Goal: Book appointment/travel/reservation

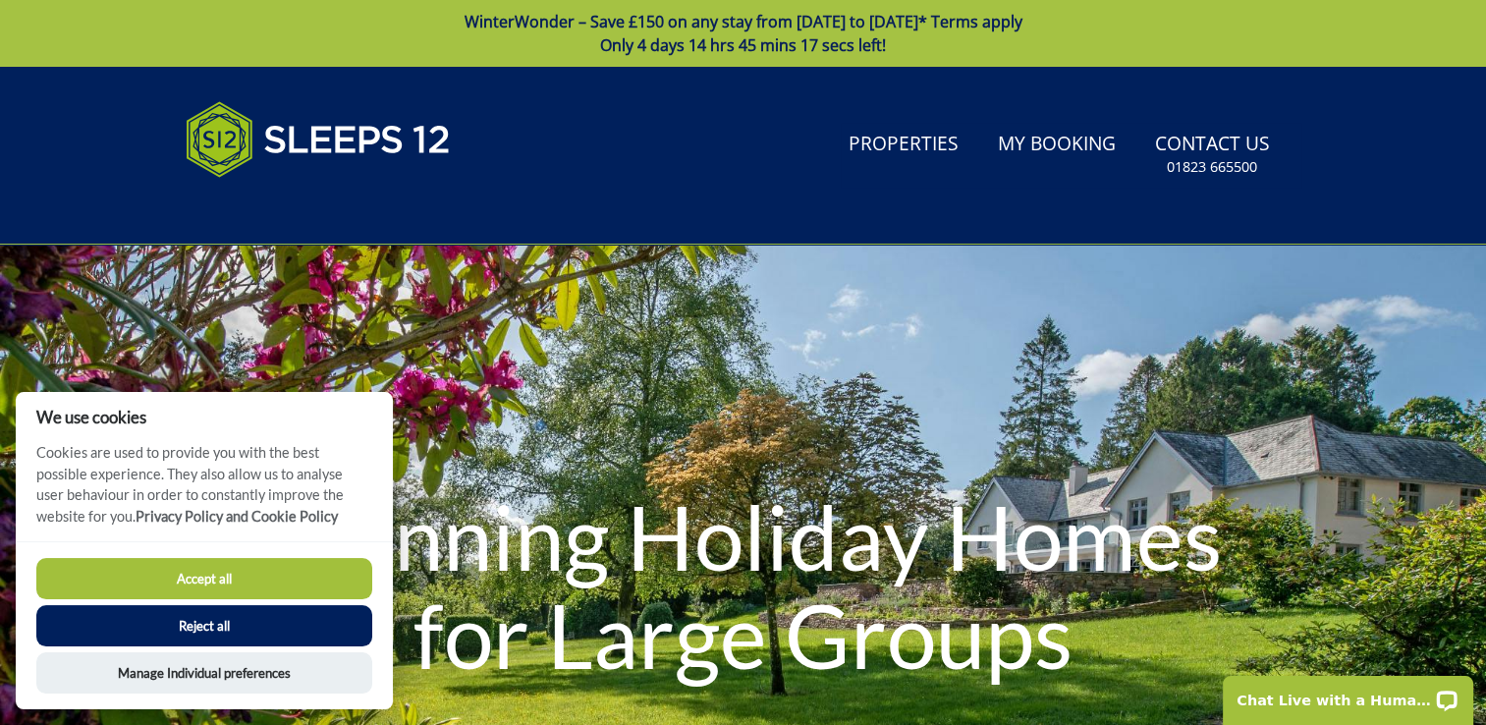
click at [262, 627] on button "Reject all" at bounding box center [204, 625] width 336 height 41
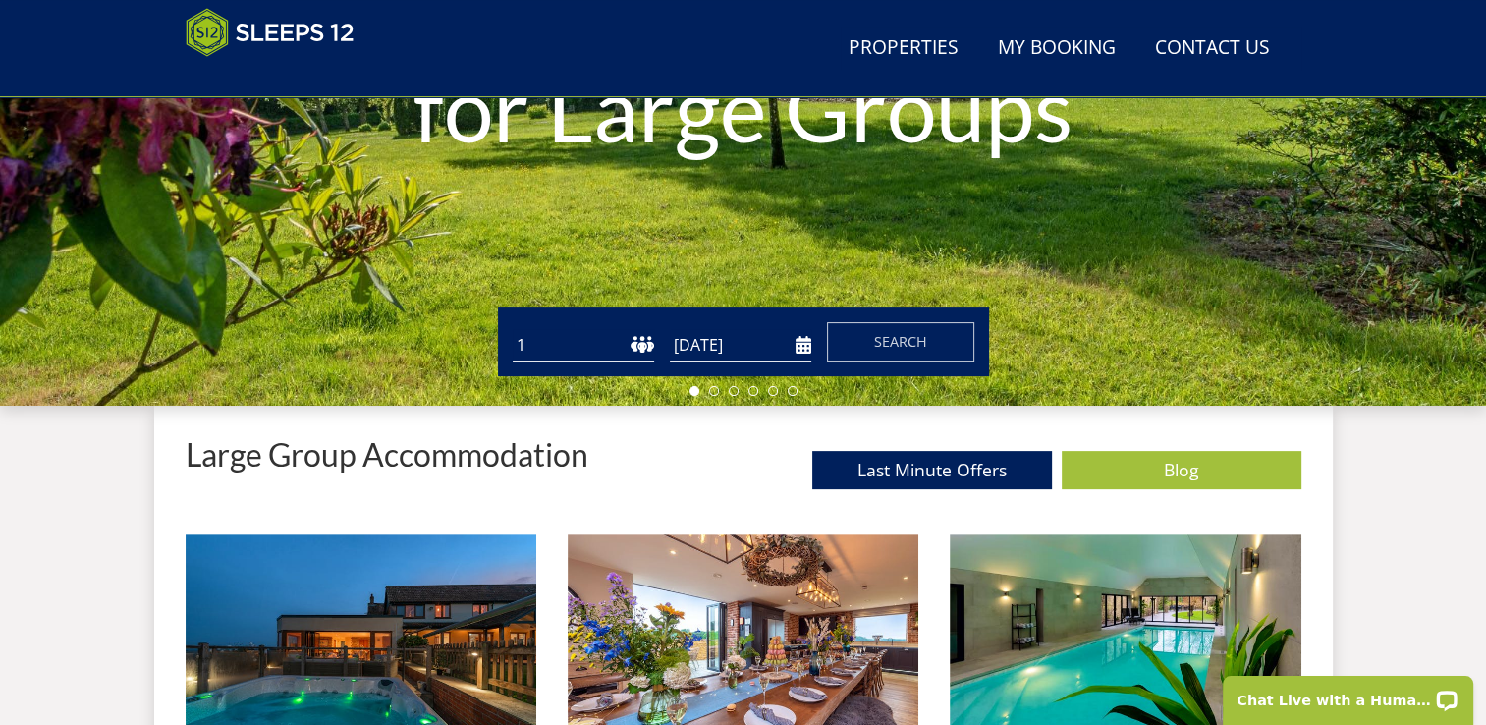
scroll to position [482, 0]
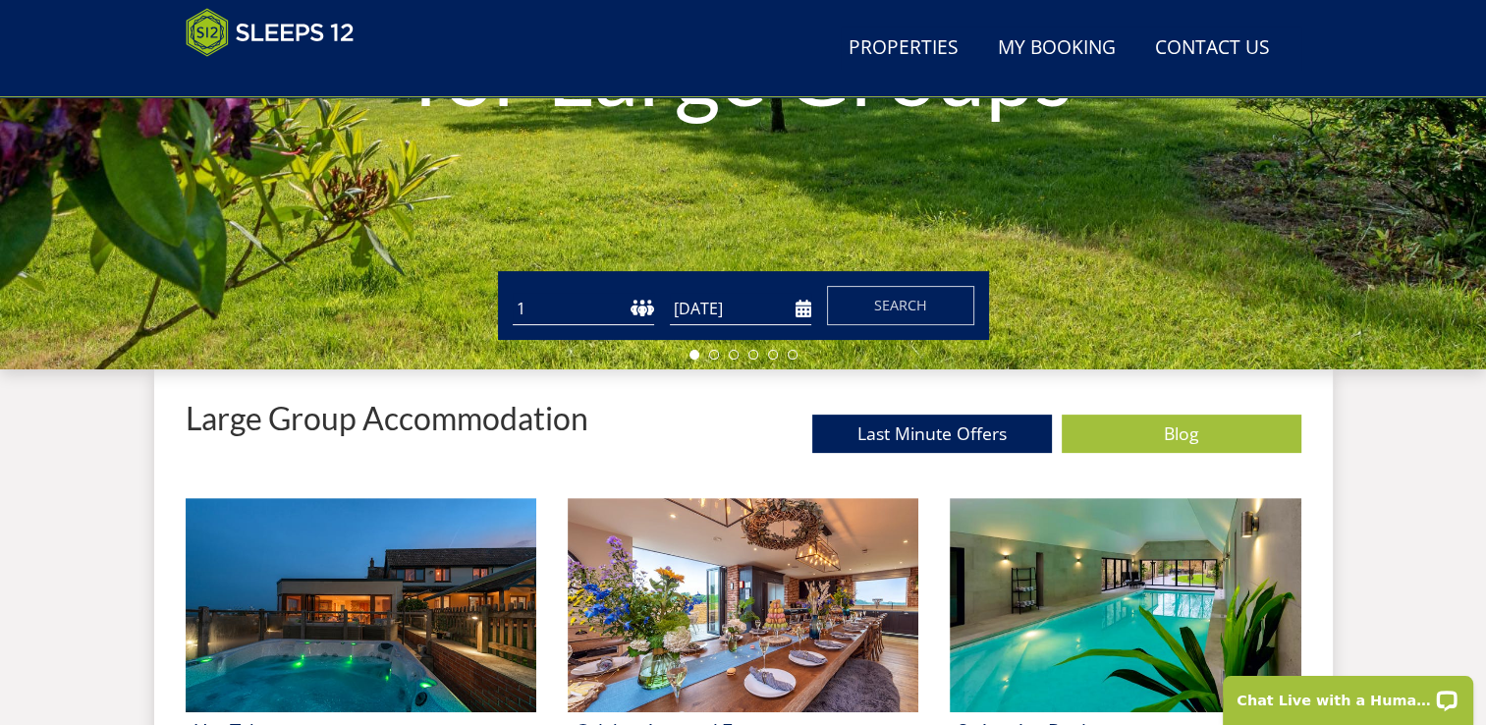
click at [617, 313] on select "1 2 3 4 5 6 7 8 9 10 11 12 13 14 15 16 17 18 19 20 21 22 23 24 25 26 27 28 29 3…" at bounding box center [583, 309] width 141 height 32
select select "19"
click at [513, 293] on select "1 2 3 4 5 6 7 8 9 10 11 12 13 14 15 16 17 18 19 20 21 22 23 24 25 26 27 28 29 3…" at bounding box center [583, 309] width 141 height 32
click at [801, 309] on input "[DATE]" at bounding box center [740, 309] width 141 height 32
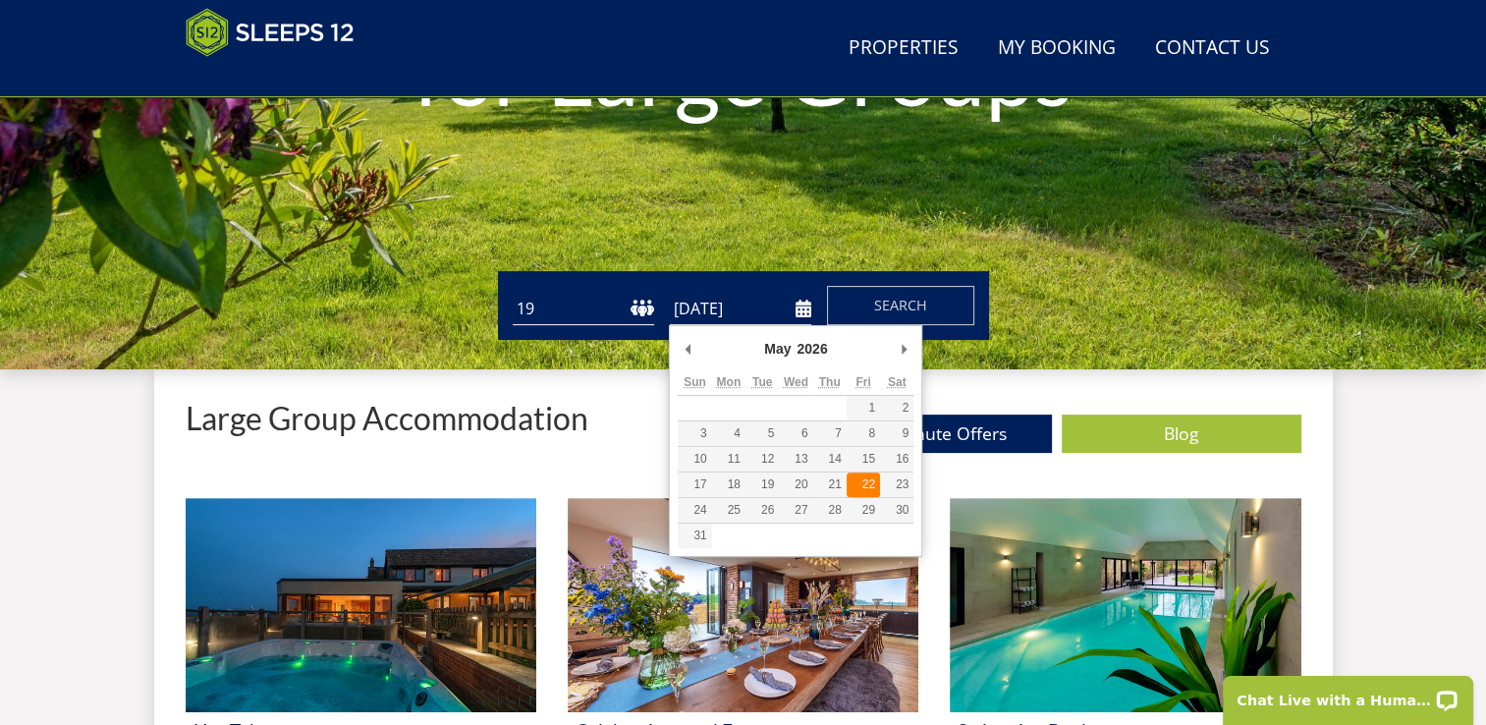
type input "[DATE]"
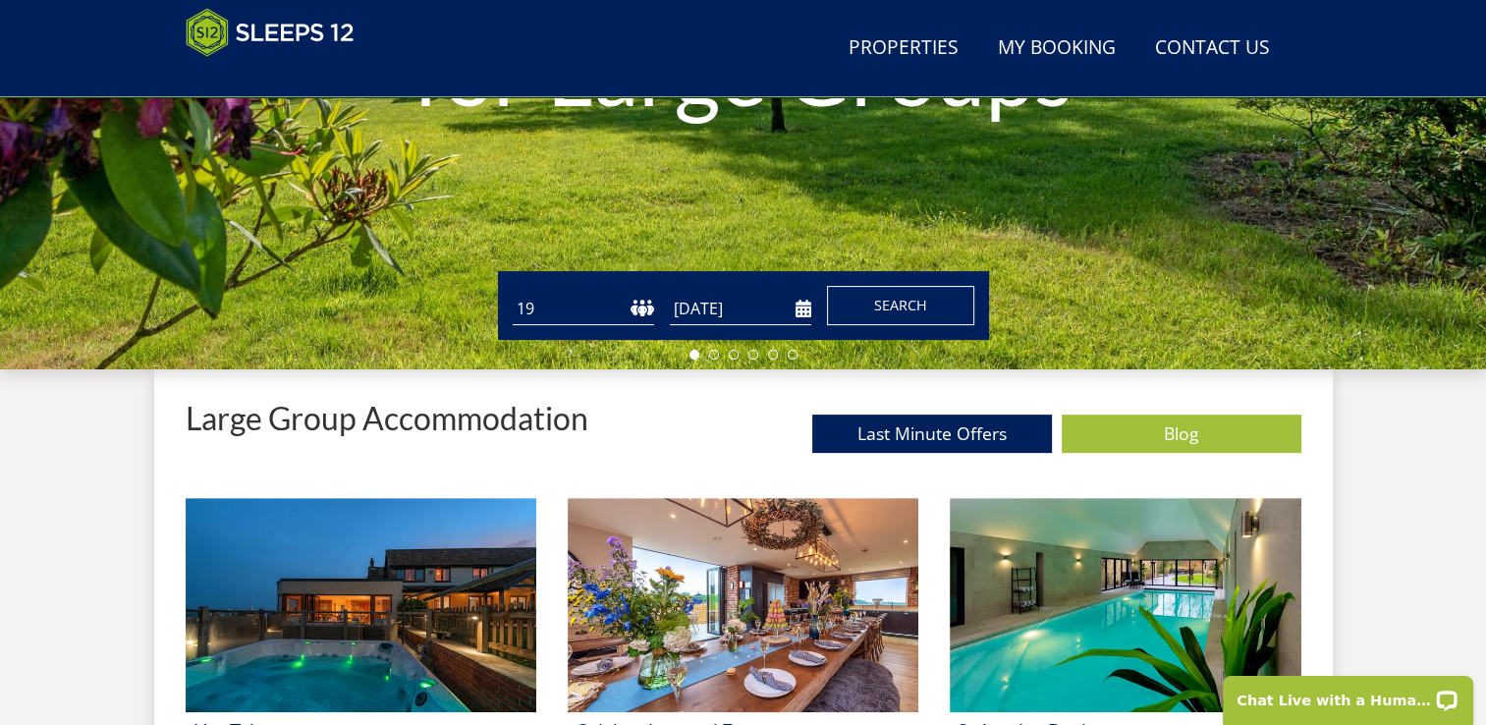
click at [889, 298] on span "Search" at bounding box center [900, 305] width 53 height 19
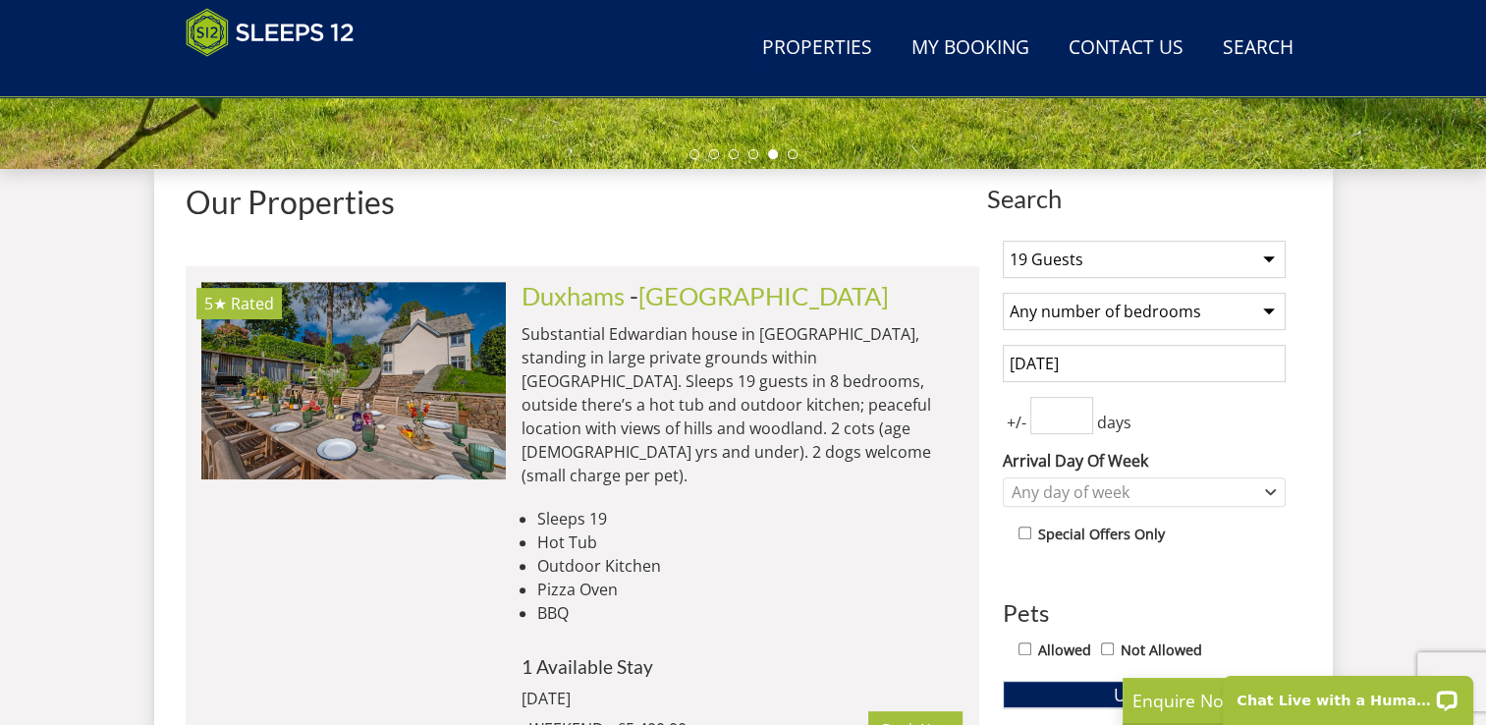
scroll to position [703, 0]
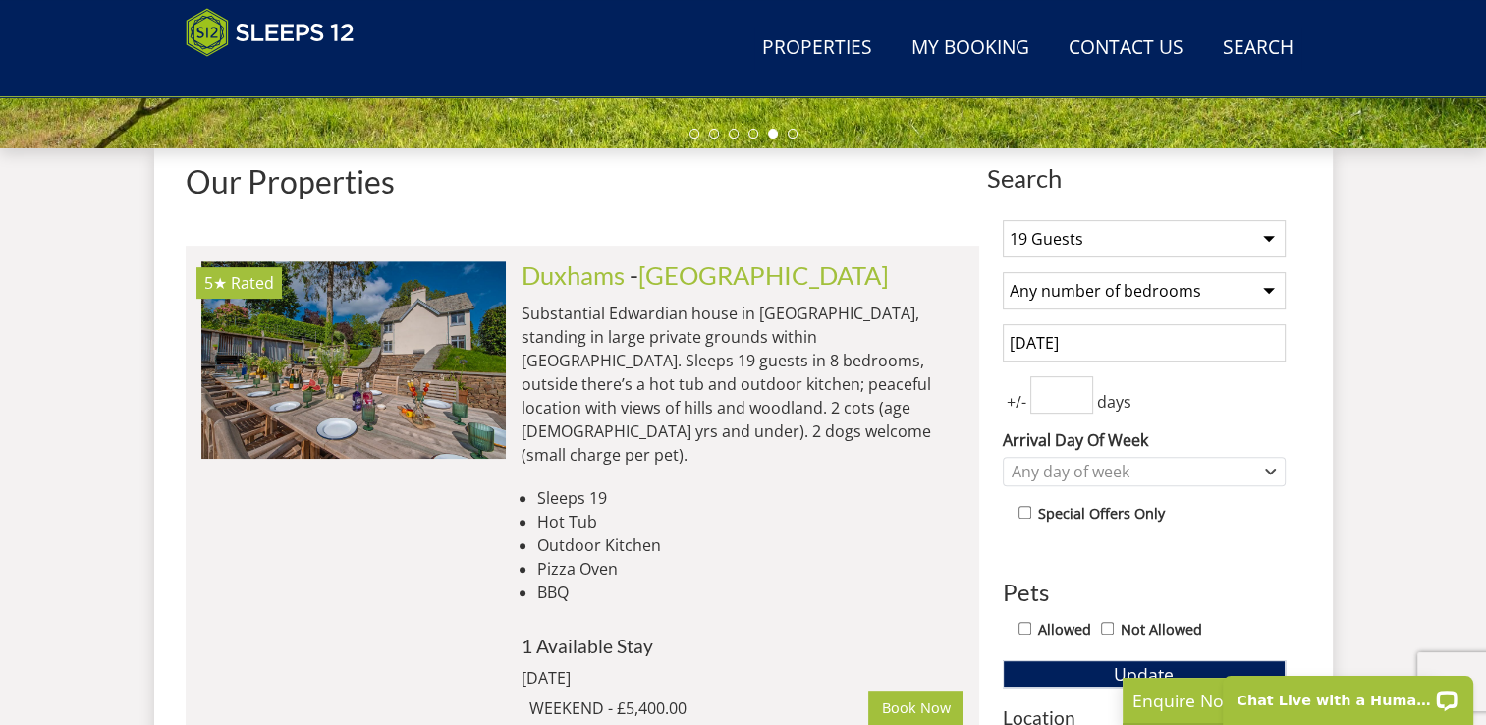
click at [1062, 409] on input "number" at bounding box center [1061, 394] width 63 height 37
type input "1"
click at [1060, 667] on button "Update" at bounding box center [1143, 673] width 283 height 27
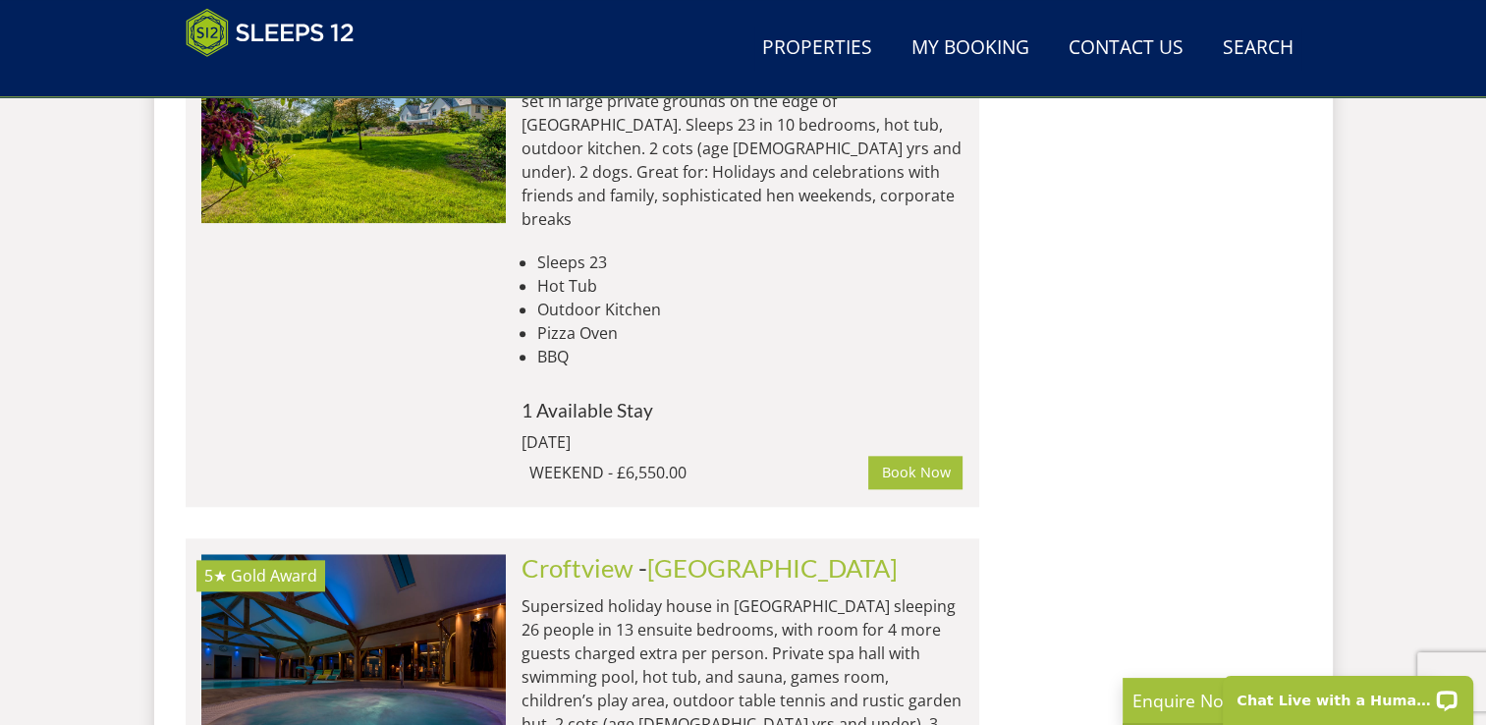
scroll to position [2049, 0]
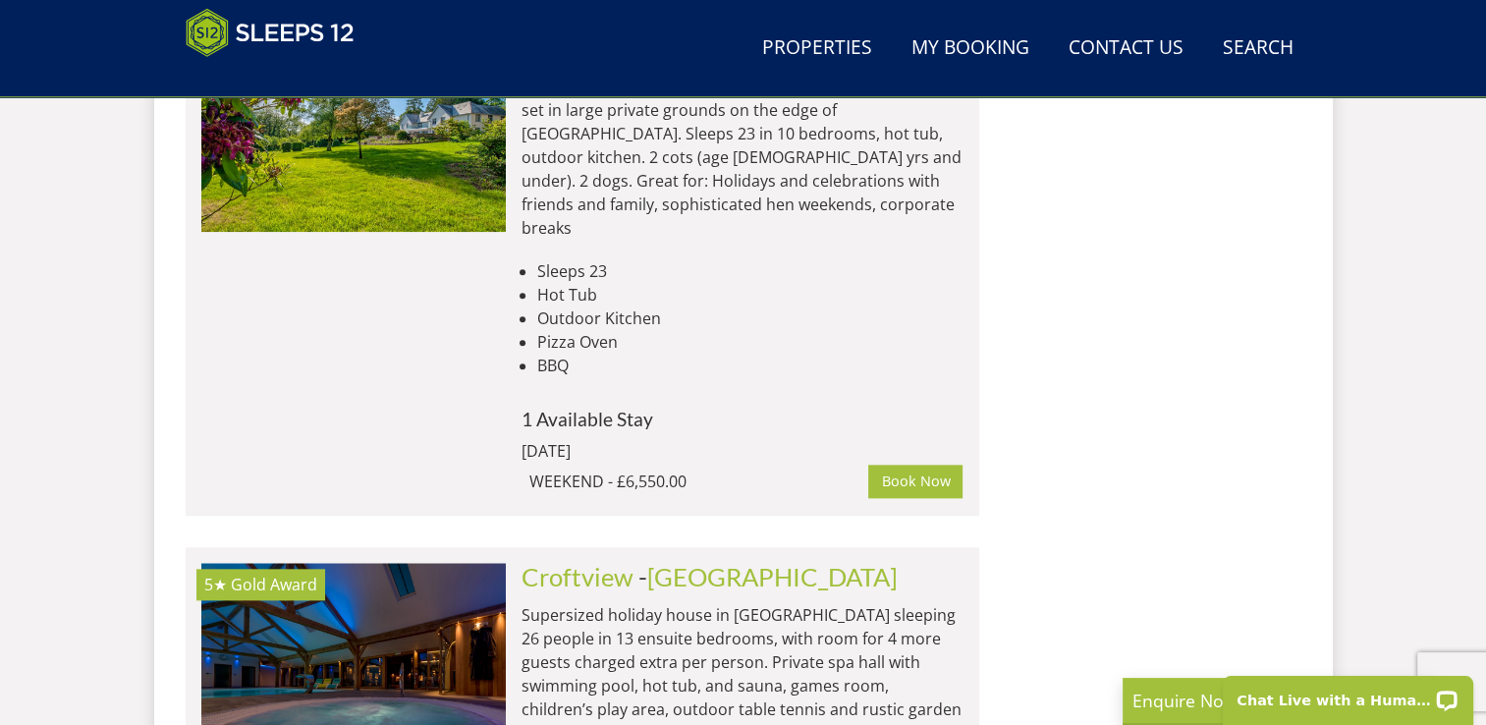
drag, startPoint x: 1404, startPoint y: 445, endPoint x: 1406, endPoint y: 492, distance: 47.2
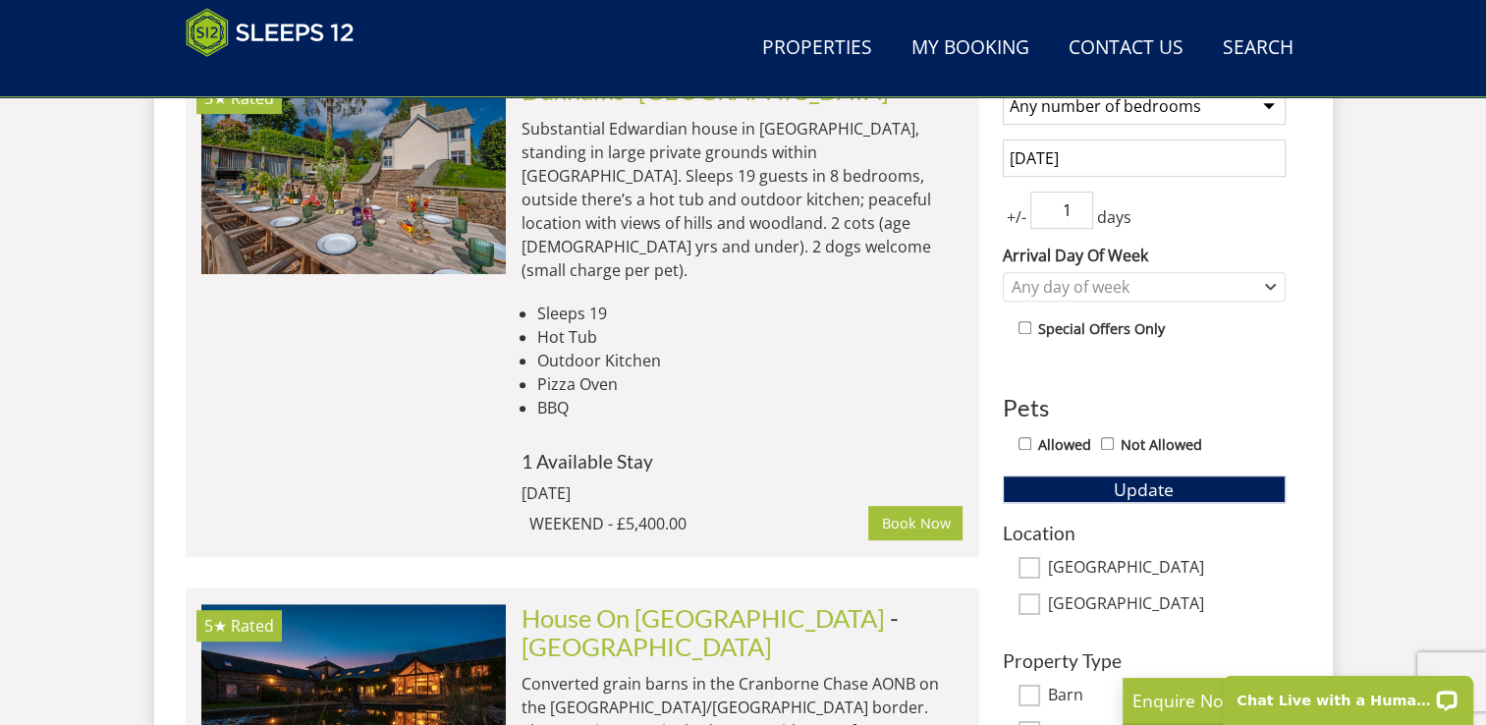
scroll to position [901, 0]
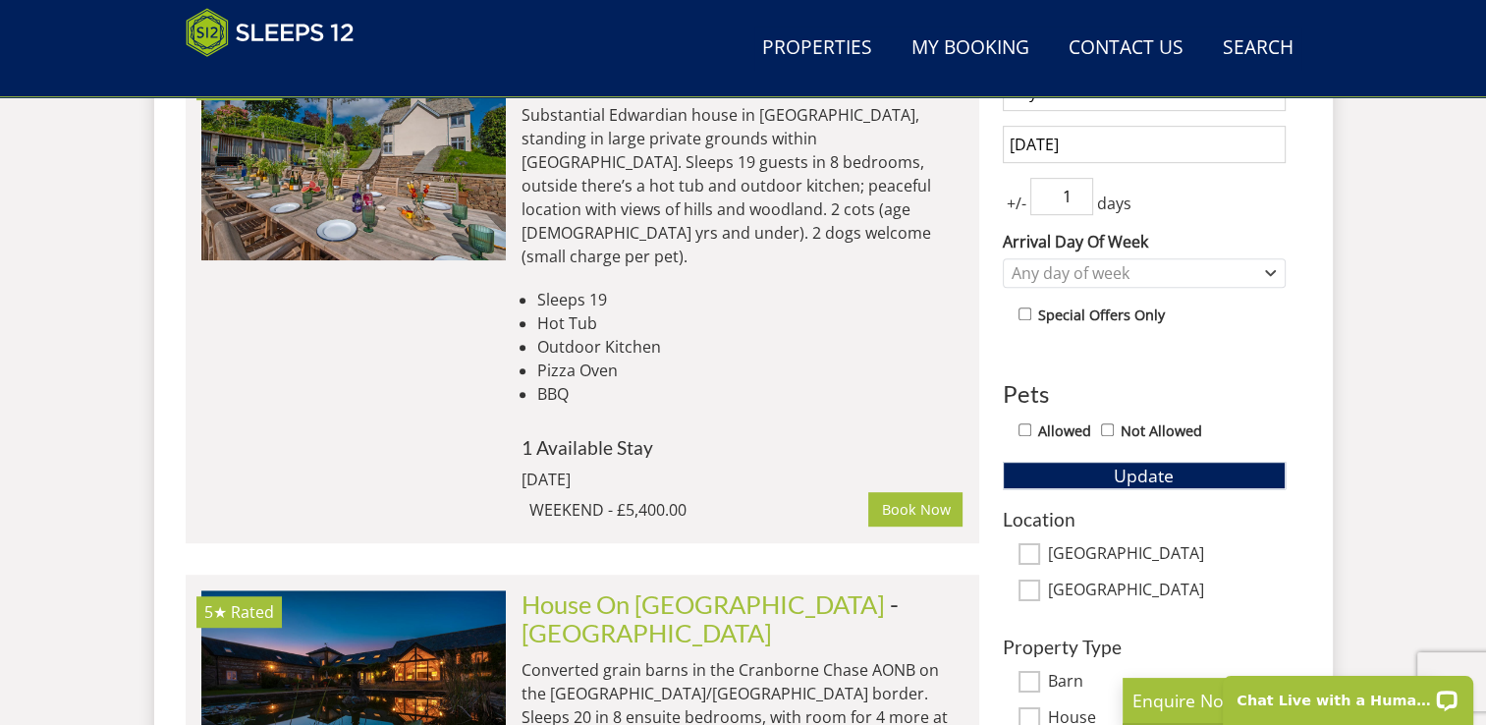
drag, startPoint x: 1432, startPoint y: 254, endPoint x: 1437, endPoint y: 316, distance: 62.1
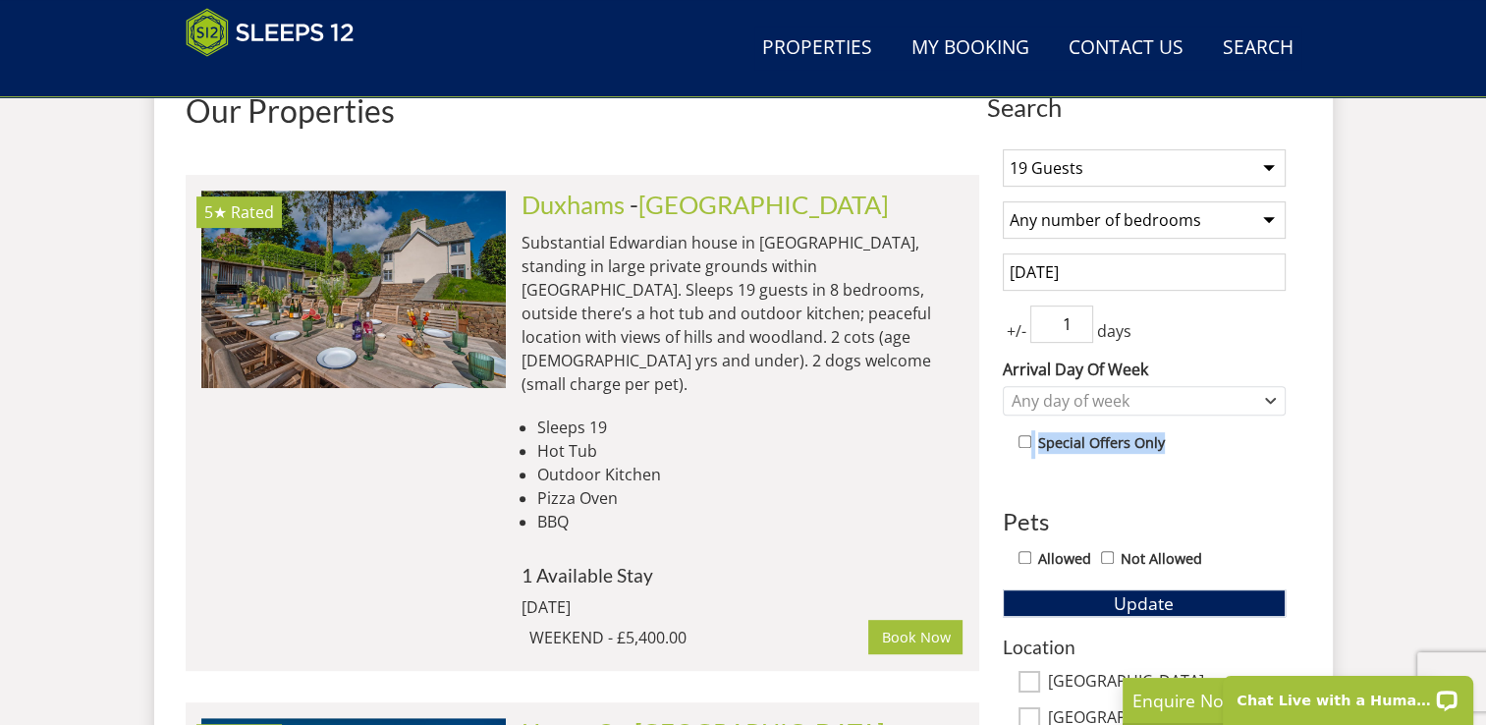
scroll to position [742, 0]
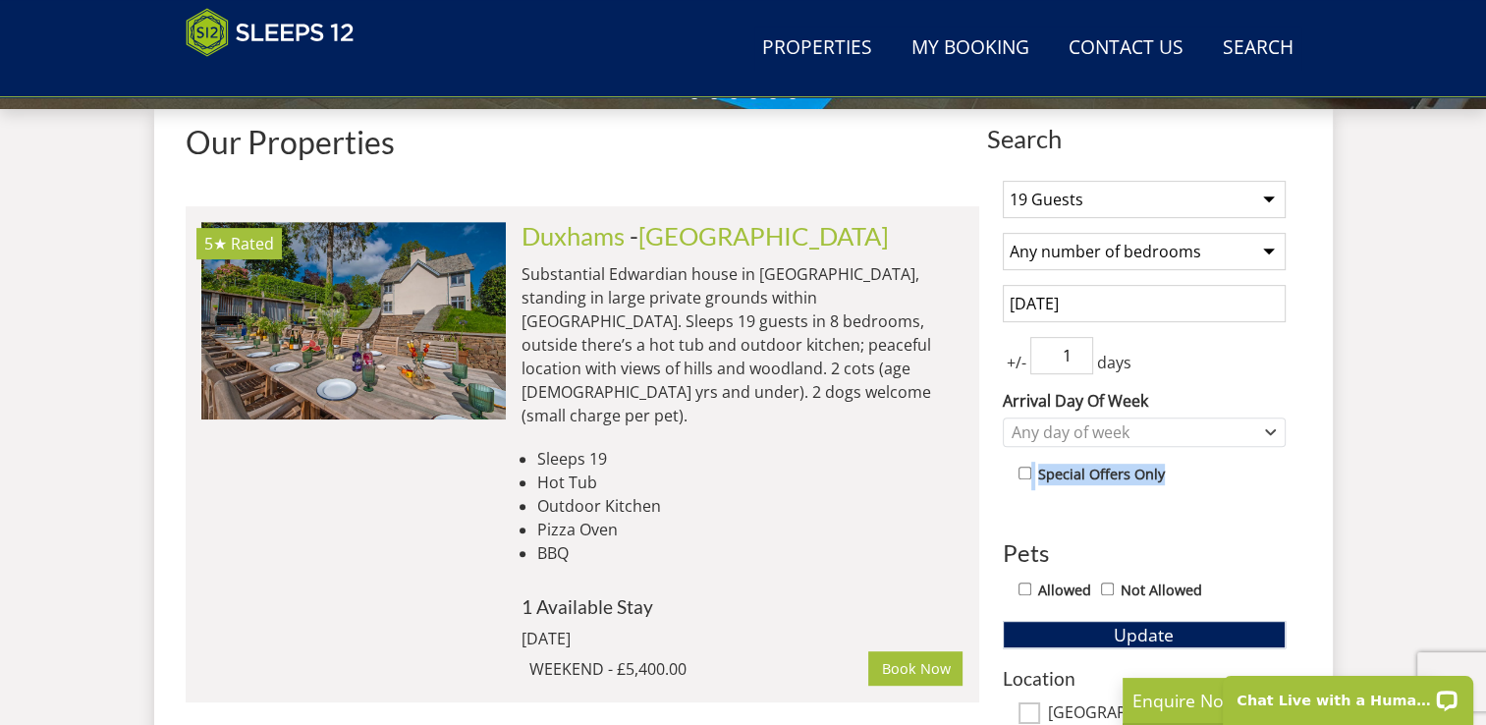
click at [1149, 247] on select "Any number of bedrooms 4 Bedrooms 5 Bedrooms 6 Bedrooms 7 Bedrooms 8 Bedrooms 9…" at bounding box center [1143, 251] width 283 height 37
select select "7"
click at [1002, 233] on select "Any number of bedrooms 4 Bedrooms 5 Bedrooms 6 Bedrooms 7 Bedrooms 8 Bedrooms 9…" at bounding box center [1143, 251] width 283 height 37
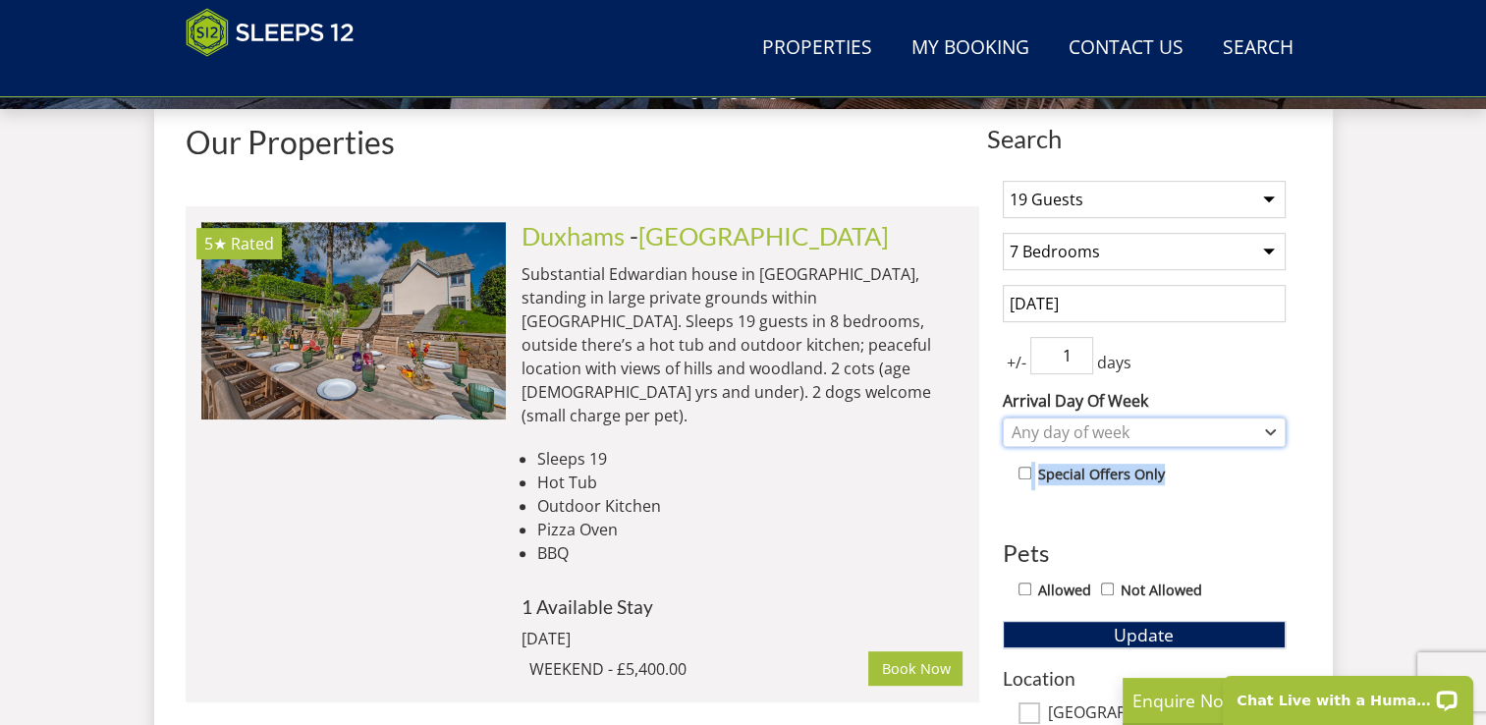
click at [1135, 424] on div "Any day of week" at bounding box center [1133, 432] width 254 height 22
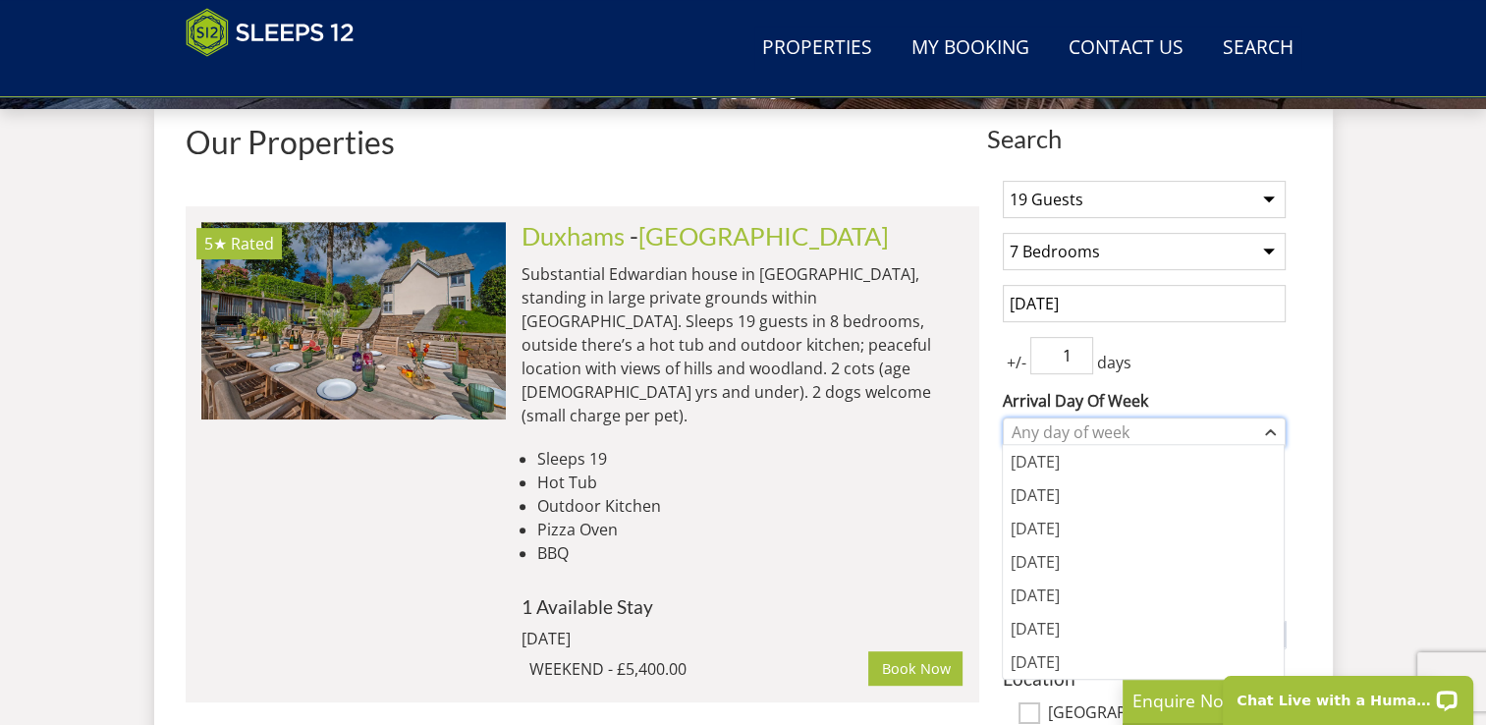
click at [1135, 424] on div "Any day of week" at bounding box center [1133, 432] width 254 height 22
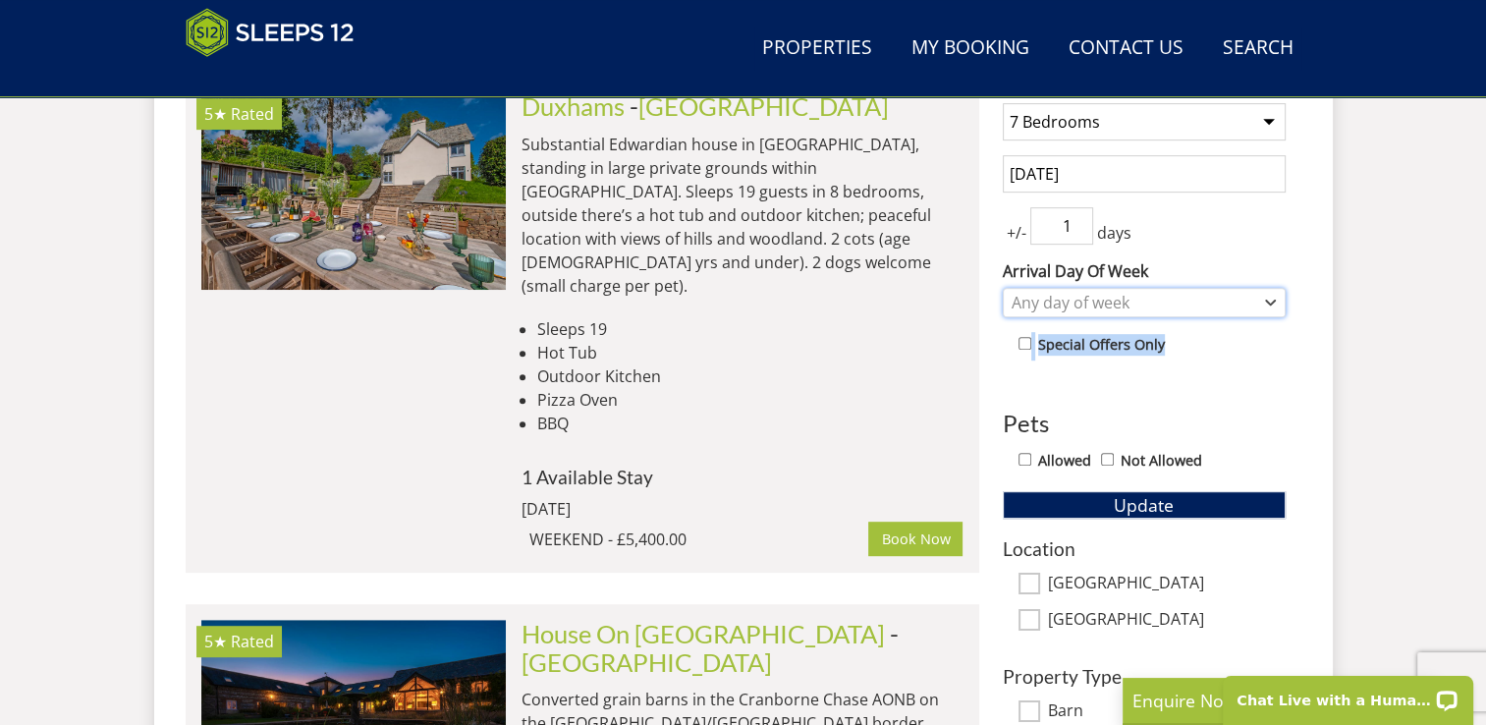
scroll to position [831, 0]
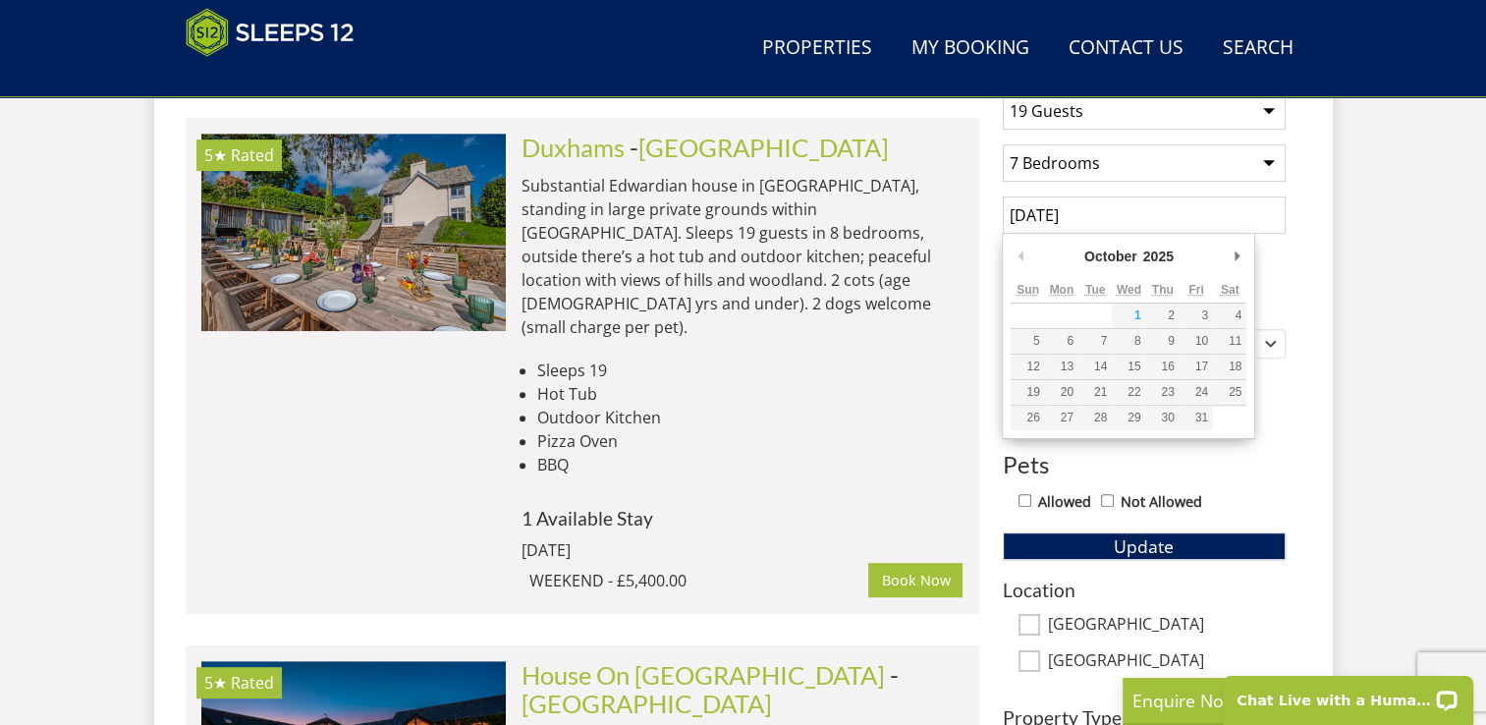
click at [1120, 217] on input "[DATE]" at bounding box center [1143, 214] width 283 height 37
type input "[DATE]"
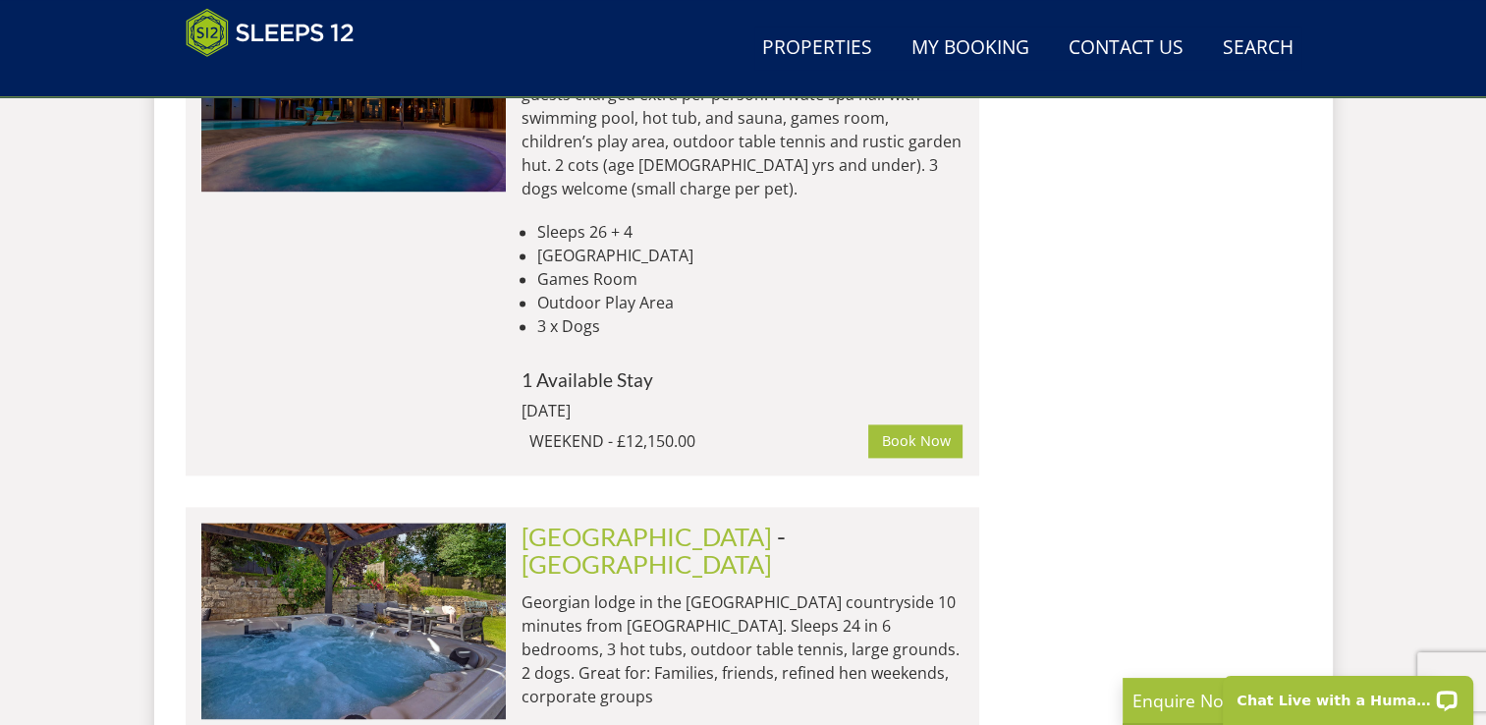
scroll to position [2836, 0]
